Goal: Information Seeking & Learning: Find specific fact

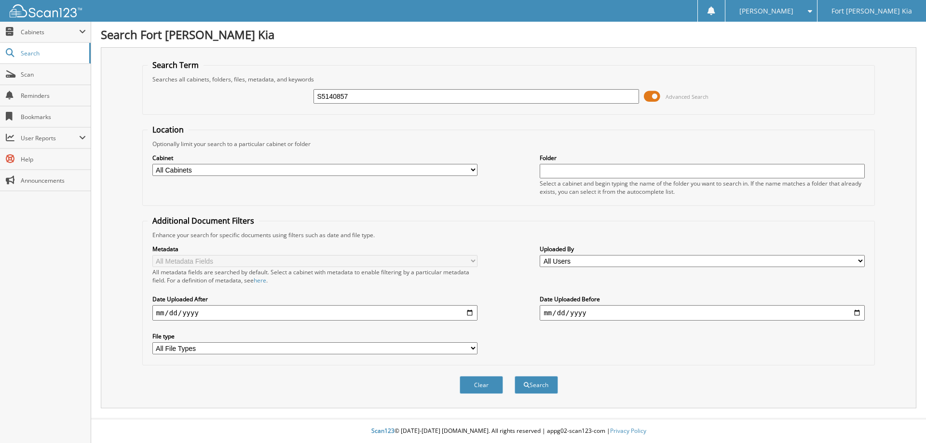
type input "S5140857"
click at [515, 376] on button "Search" at bounding box center [536, 385] width 43 height 18
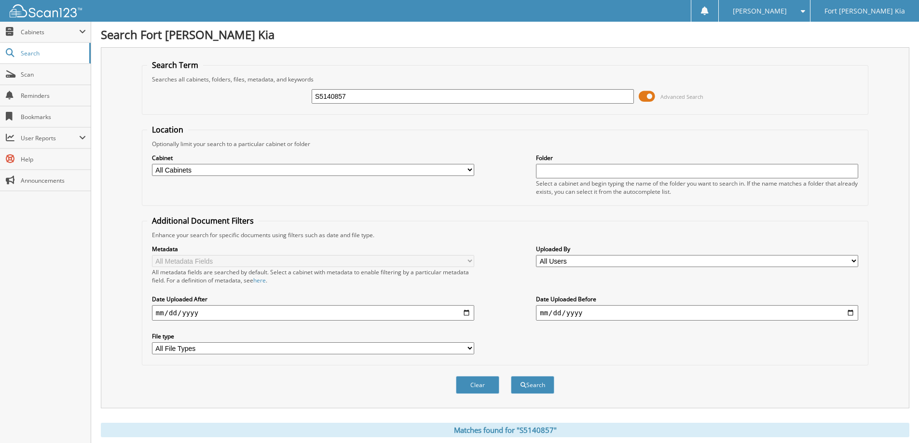
click at [652, 96] on span at bounding box center [647, 96] width 16 height 14
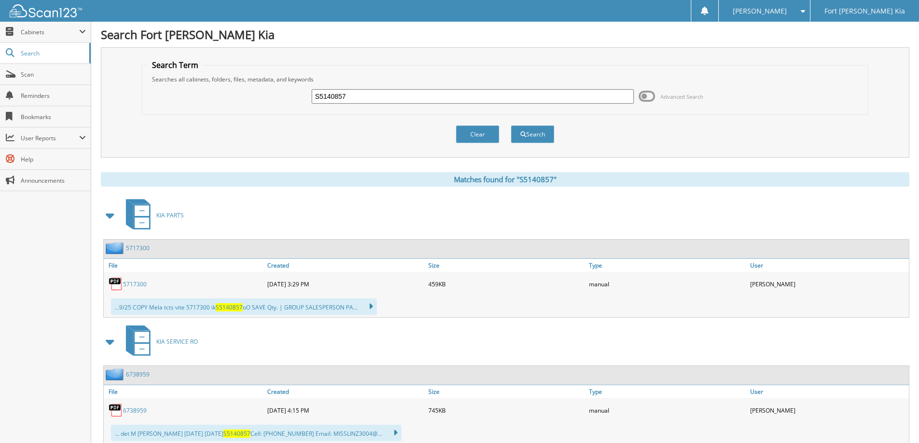
click at [106, 215] on span at bounding box center [111, 215] width 14 height 17
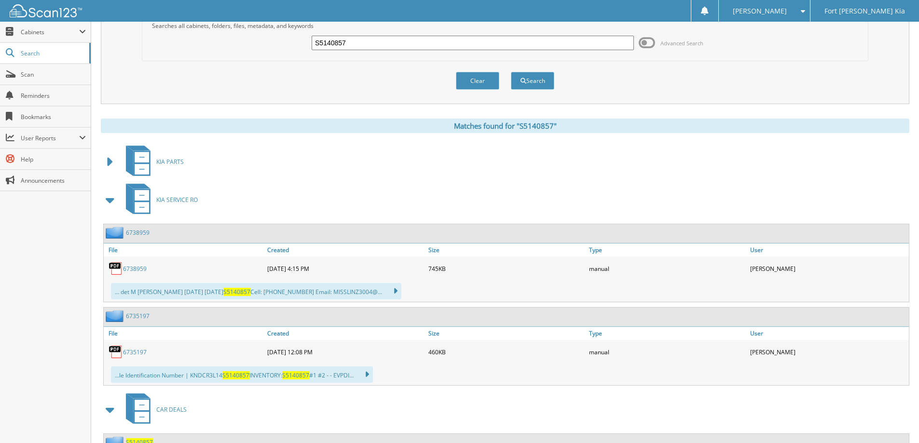
scroll to position [93, 0]
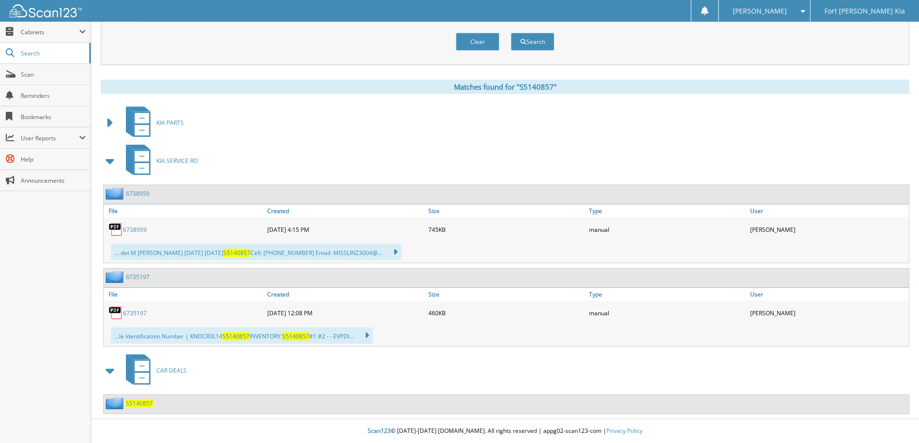
click at [111, 159] on span at bounding box center [111, 160] width 14 height 17
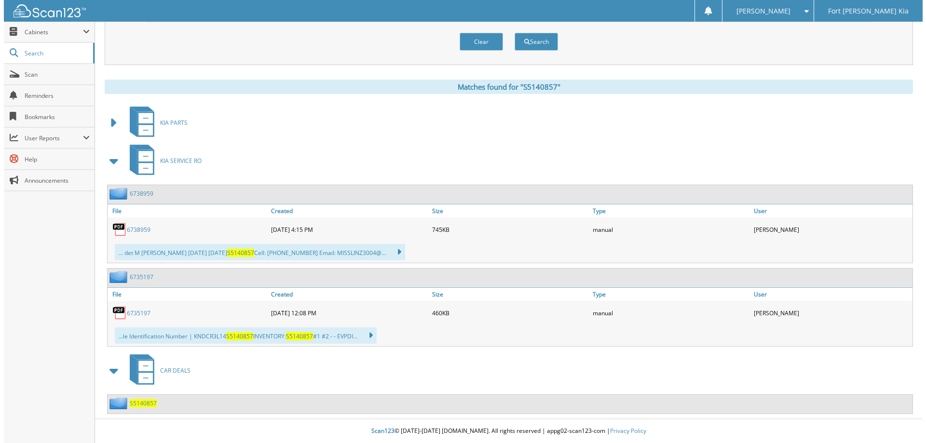
scroll to position [0, 0]
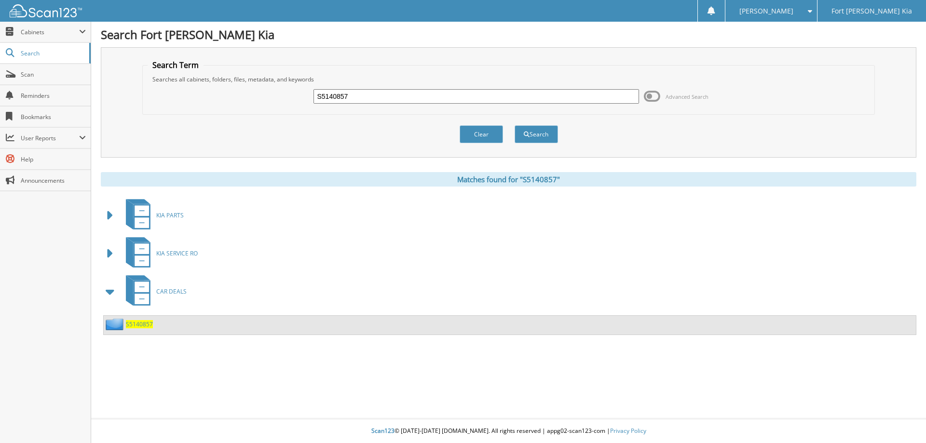
click at [138, 321] on span "S5140857" at bounding box center [139, 324] width 27 height 8
